Goal: Browse casually: Explore the website without a specific task or goal

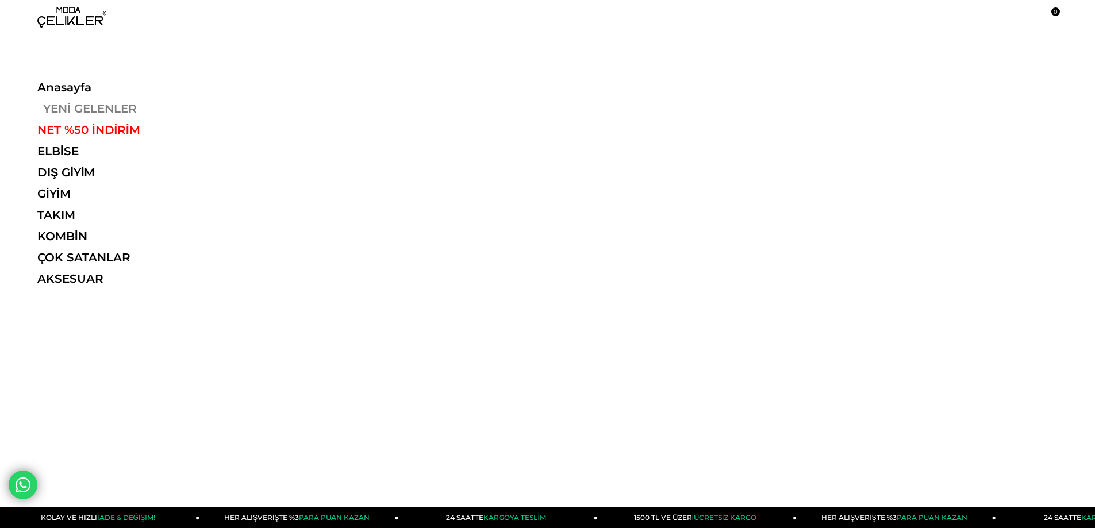
click at [87, 107] on link "YENİ GELENLER" at bounding box center [116, 109] width 158 height 14
click at [81, 109] on link "YENİ GELENLER" at bounding box center [116, 109] width 158 height 14
click at [116, 114] on link "YENİ GELENLER" at bounding box center [116, 109] width 158 height 14
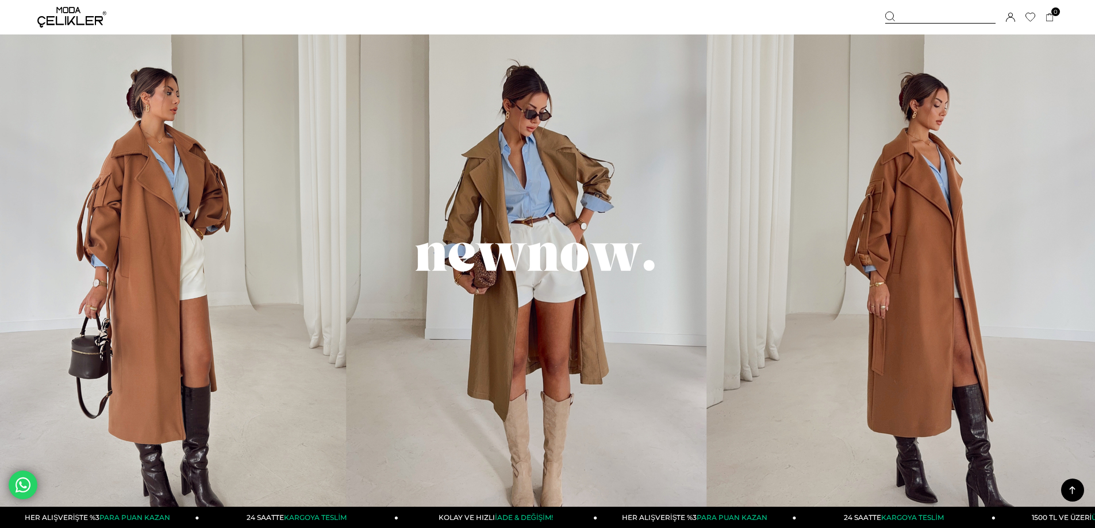
scroll to position [1673, 0]
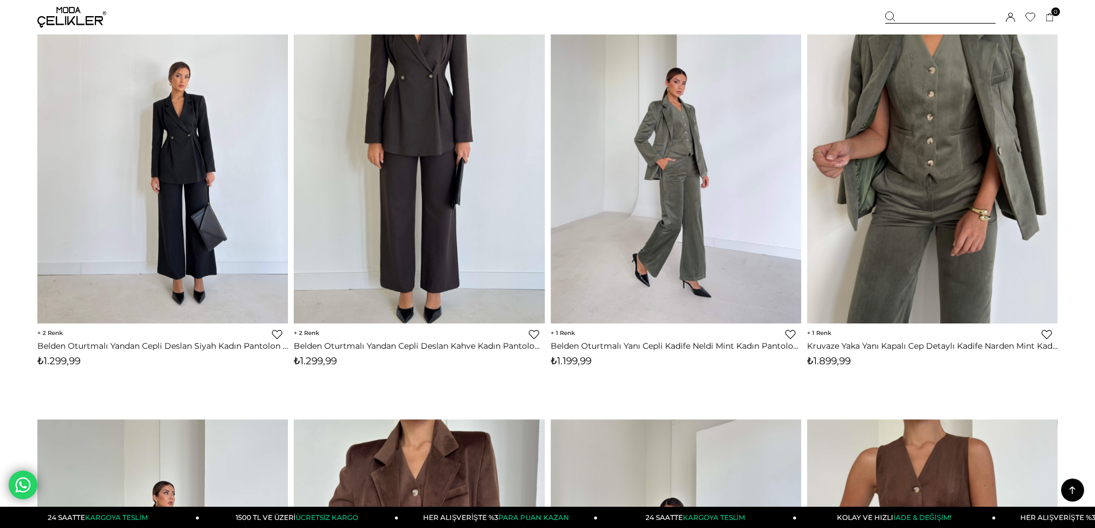
scroll to position [8553, 0]
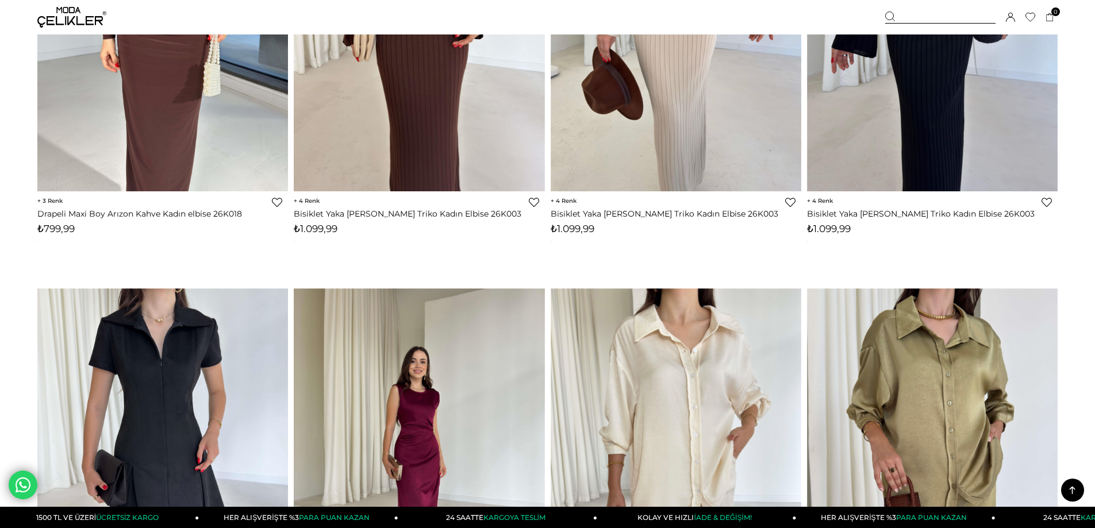
scroll to position [8562, 0]
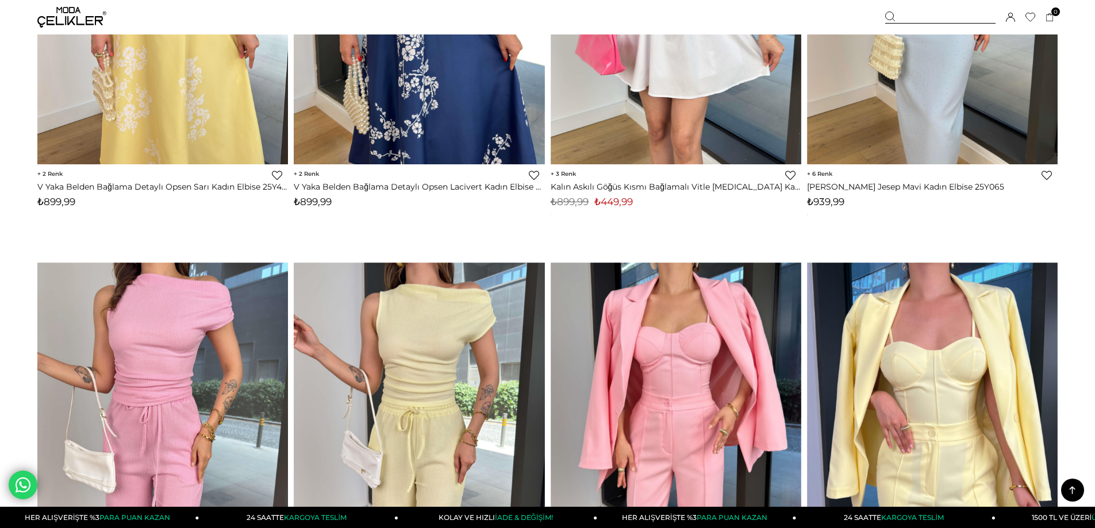
scroll to position [8394, 0]
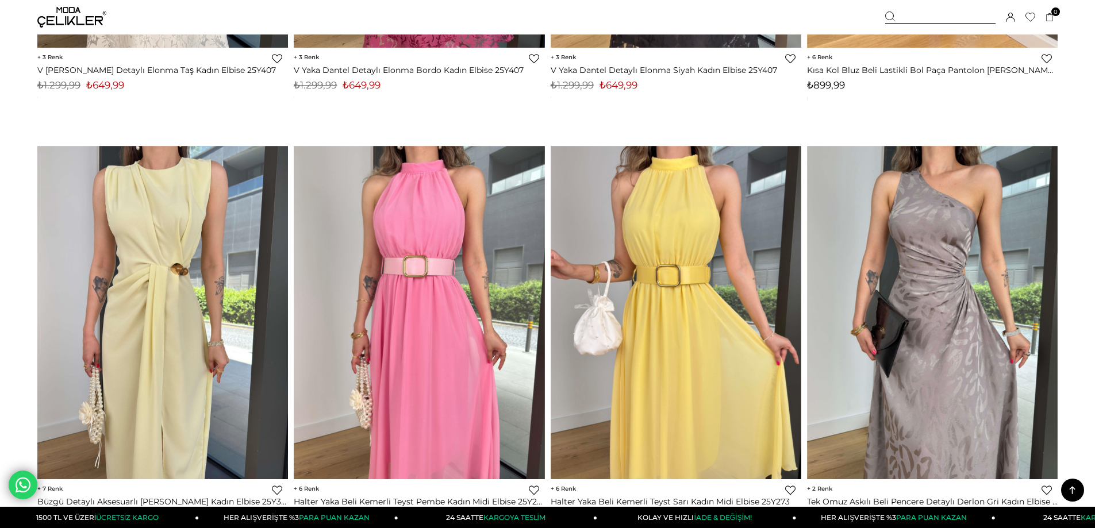
scroll to position [8406, 0]
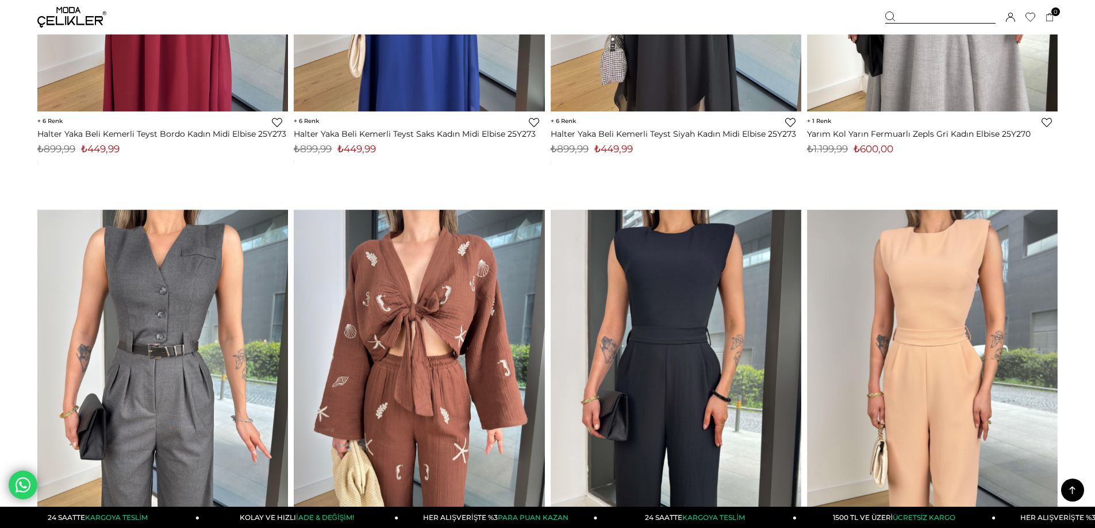
scroll to position [8367, 0]
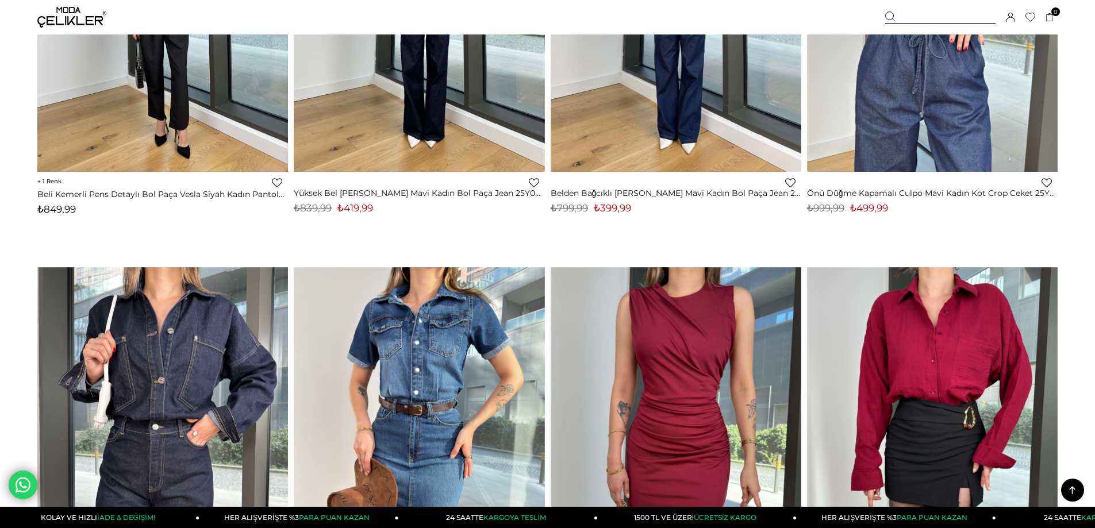
scroll to position [8282, 0]
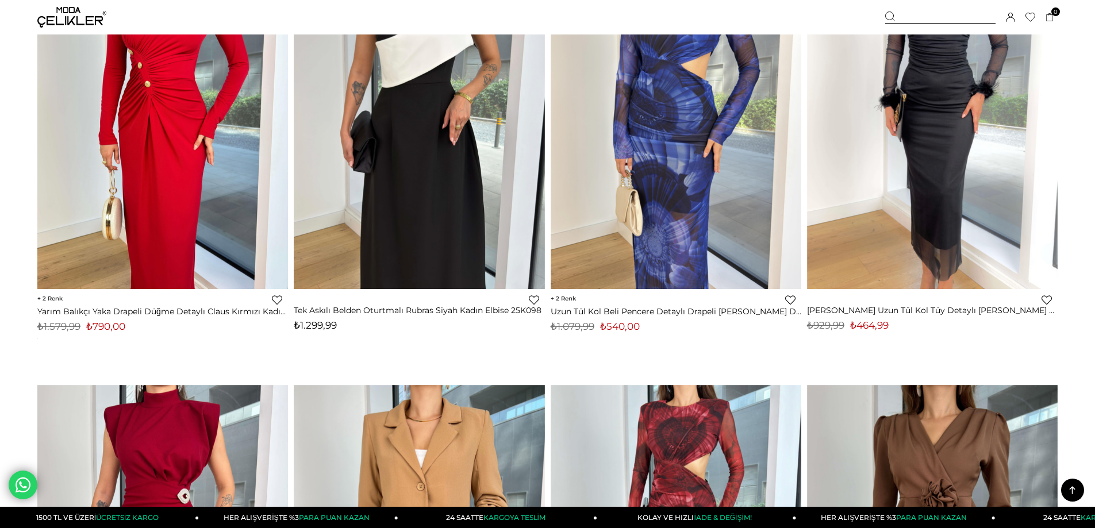
scroll to position [8691, 0]
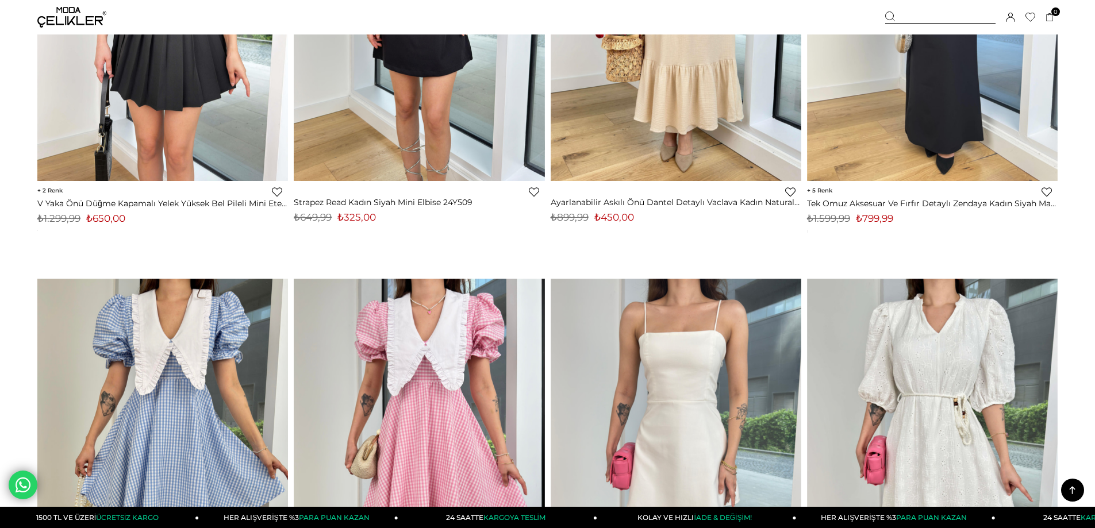
scroll to position [8475, 0]
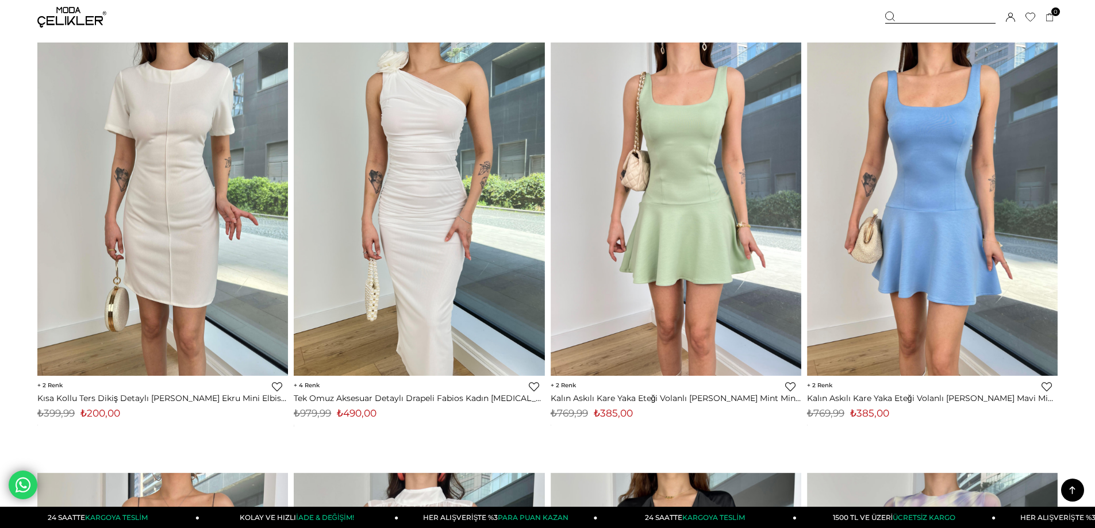
scroll to position [1753, 0]
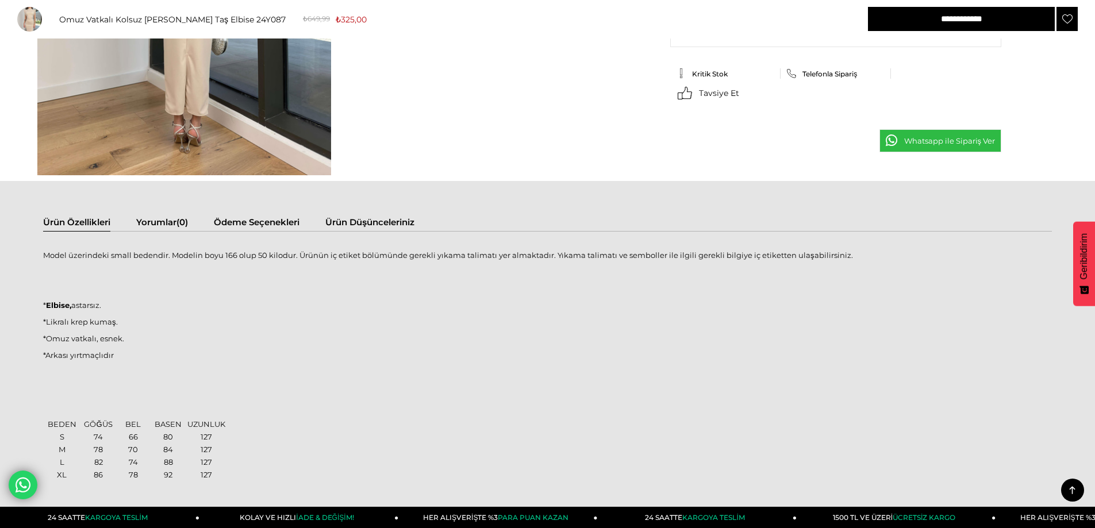
scroll to position [1362, 0]
